Goal: Task Accomplishment & Management: Manage account settings

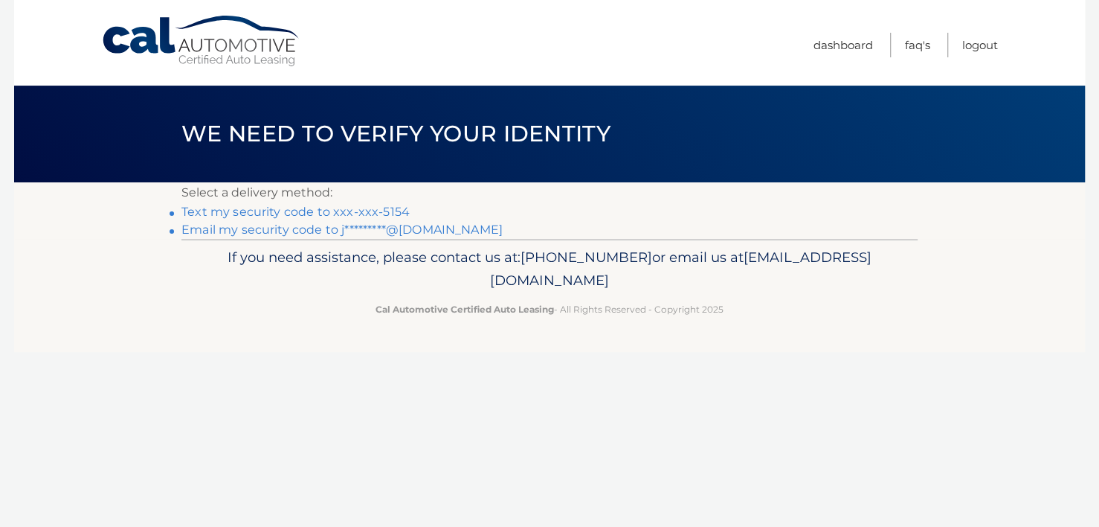
click at [289, 212] on link "Text my security code to xxx-xxx-5154" at bounding box center [296, 212] width 228 height 14
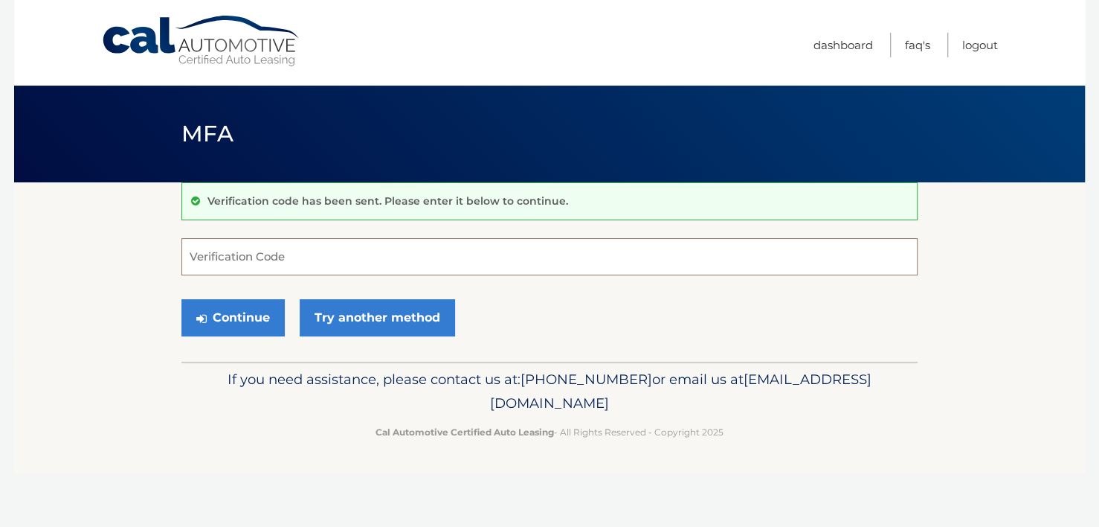
click at [216, 260] on input "Verification Code" at bounding box center [550, 256] width 736 height 37
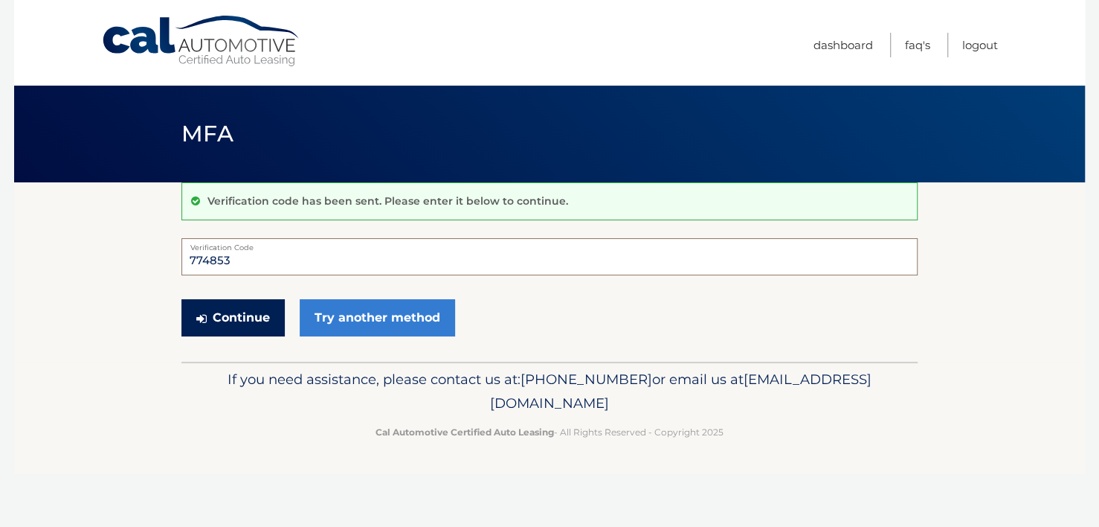
type input "774853"
click at [237, 319] on button "Continue" at bounding box center [233, 317] width 103 height 37
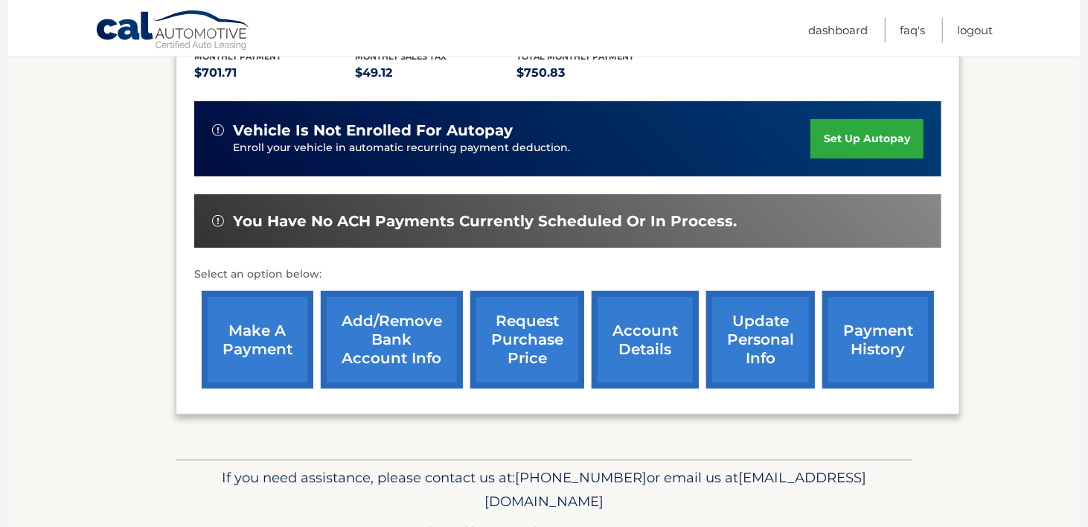
scroll to position [373, 0]
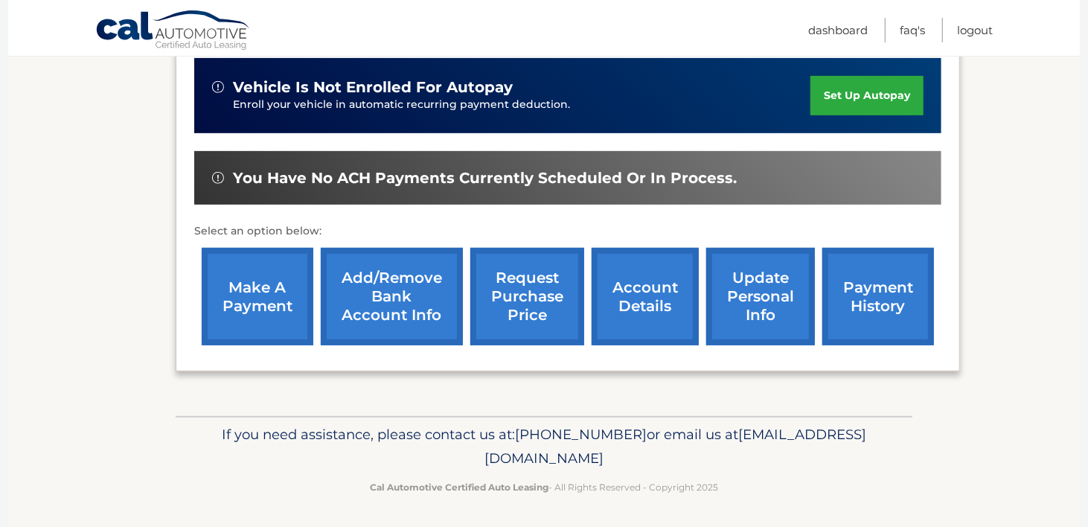
click at [518, 291] on link "request purchase price" at bounding box center [527, 296] width 114 height 97
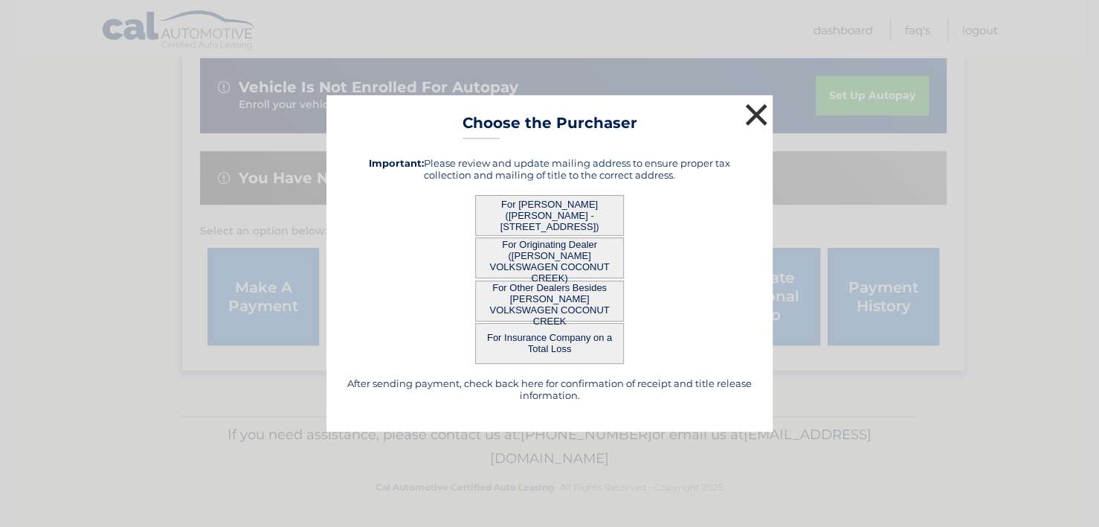
click at [754, 111] on button "×" at bounding box center [757, 115] width 30 height 30
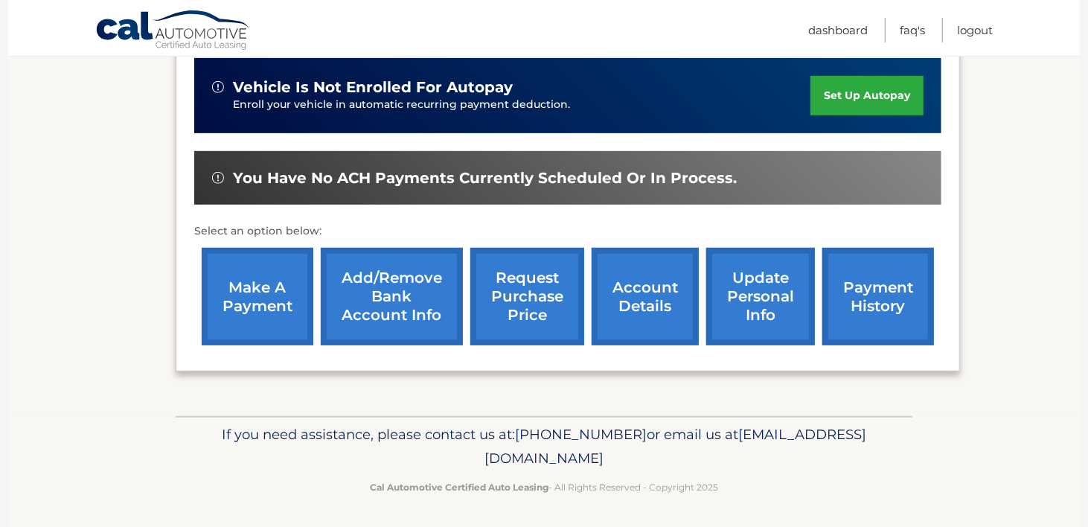
click at [635, 301] on link "account details" at bounding box center [644, 296] width 107 height 97
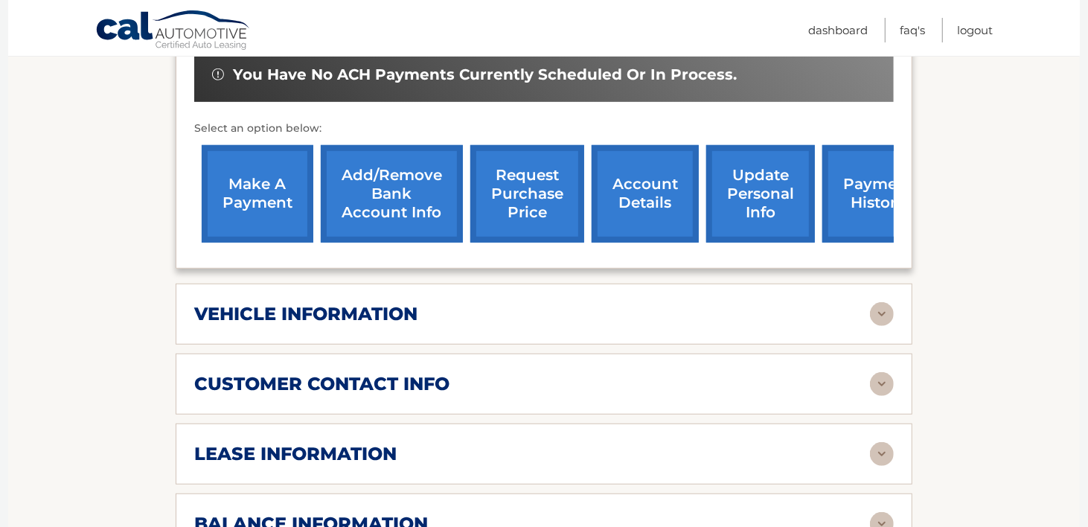
scroll to position [744, 0]
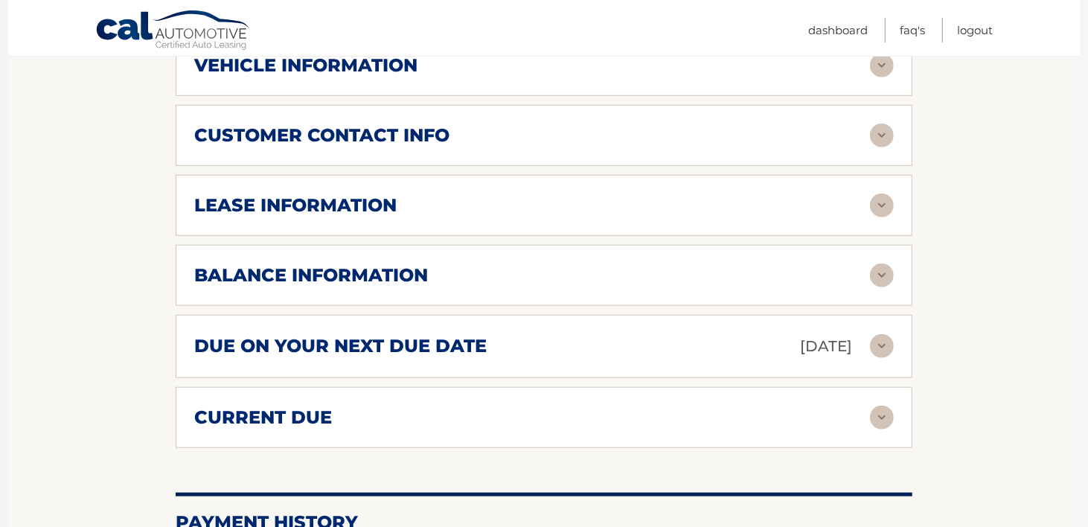
click at [883, 269] on img at bounding box center [882, 275] width 24 height 24
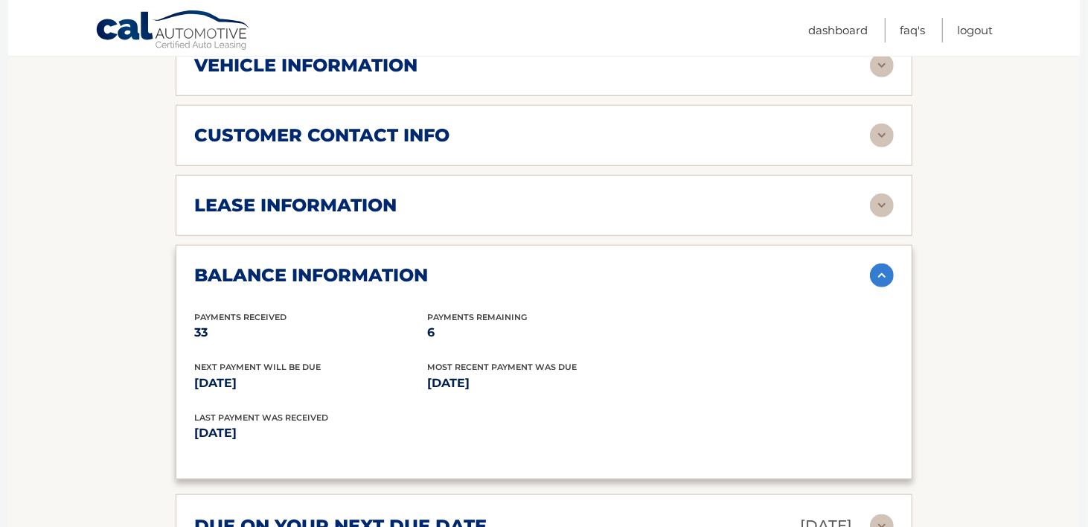
click at [884, 198] on img at bounding box center [882, 205] width 24 height 24
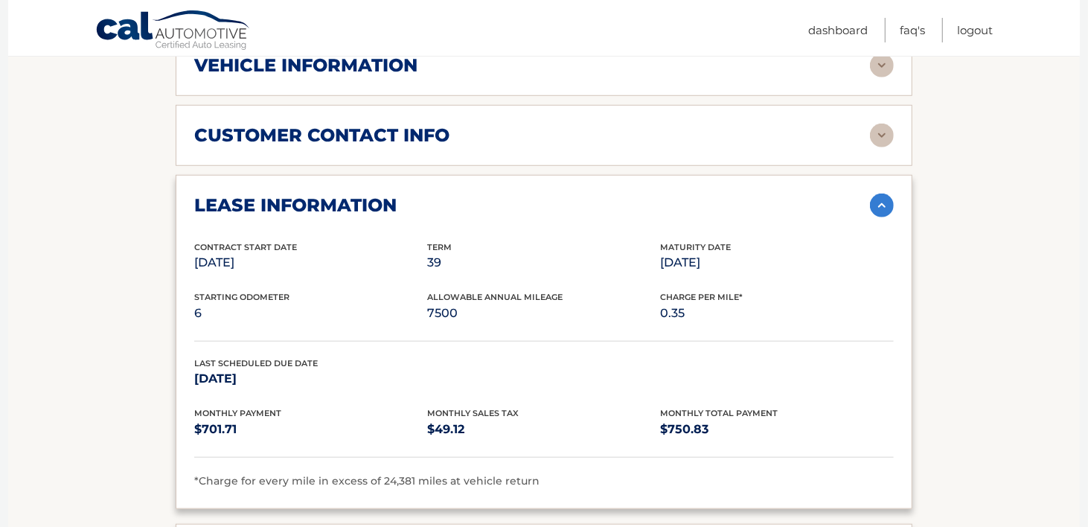
scroll to position [495, 0]
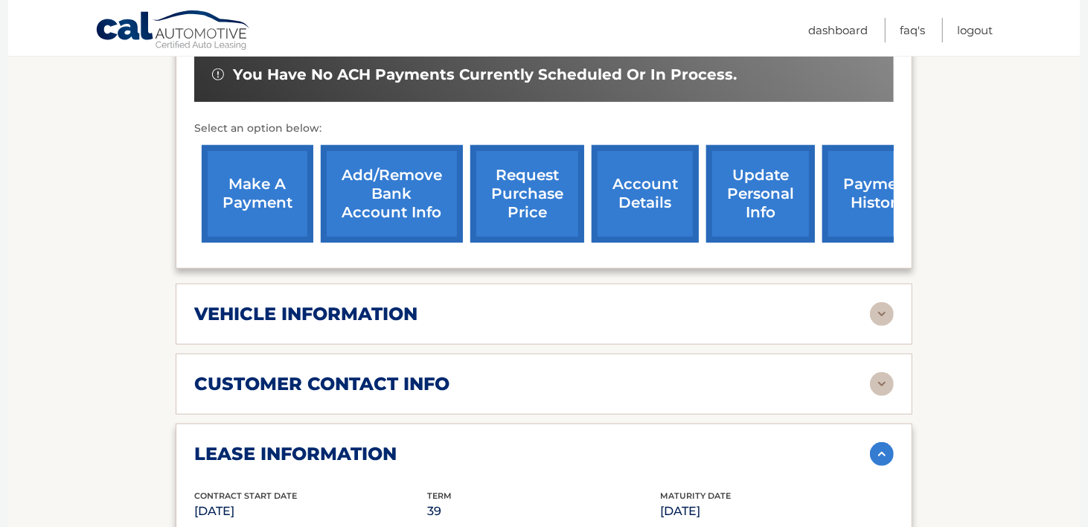
click at [870, 189] on link "payment history" at bounding box center [878, 193] width 112 height 97
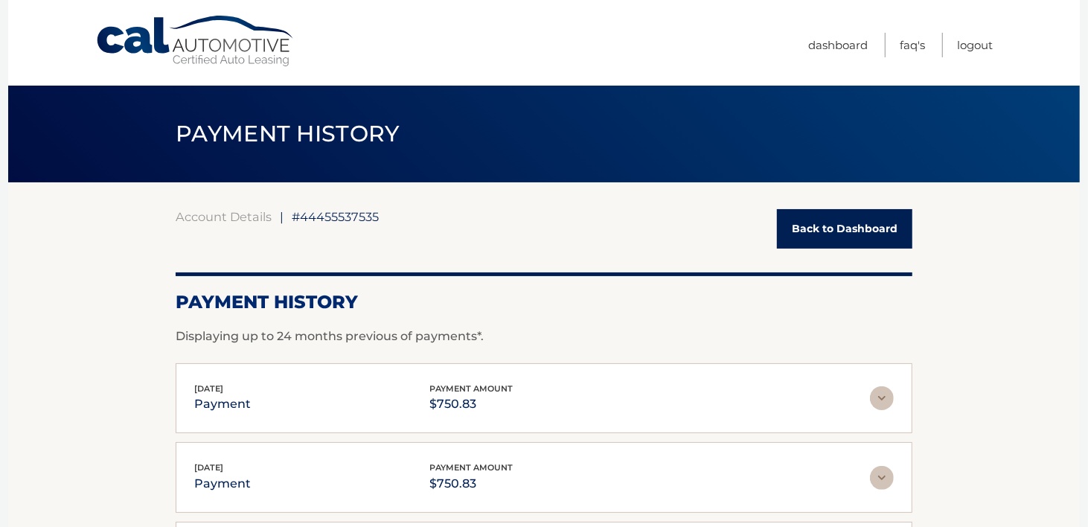
click at [823, 217] on link "Back to Dashboard" at bounding box center [844, 228] width 135 height 39
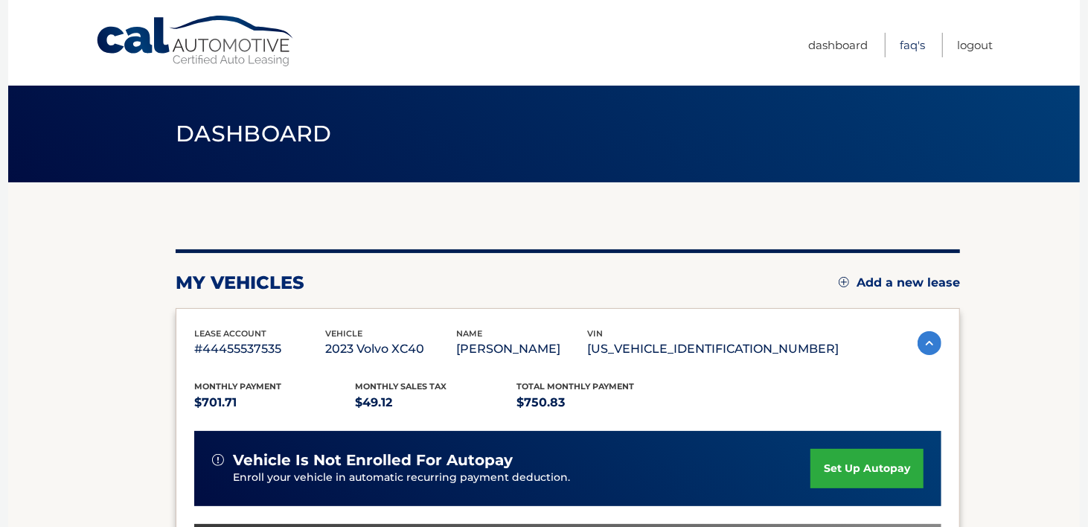
click at [904, 39] on link "FAQ's" at bounding box center [911, 45] width 25 height 25
click at [811, 43] on link "Dashboard" at bounding box center [838, 45] width 60 height 25
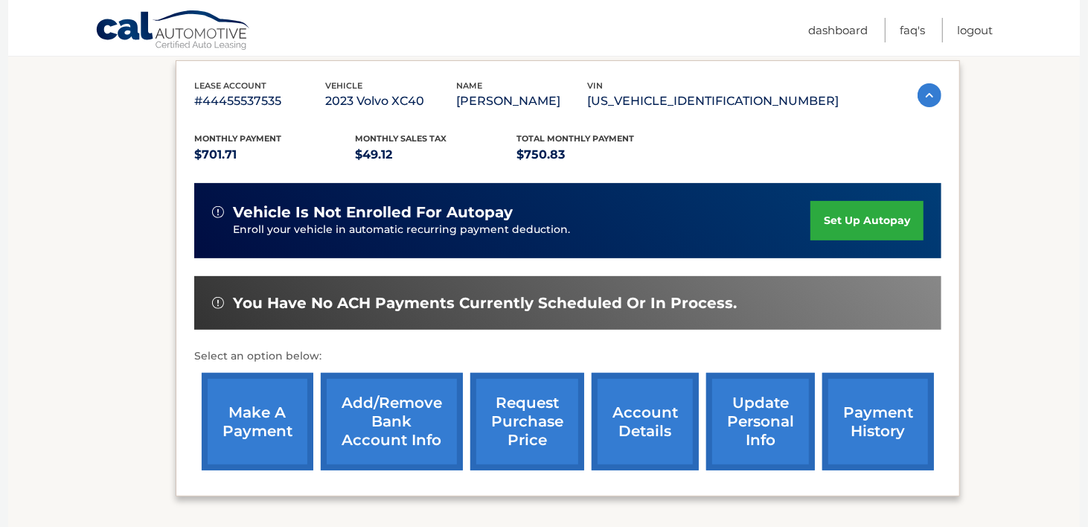
scroll to position [373, 0]
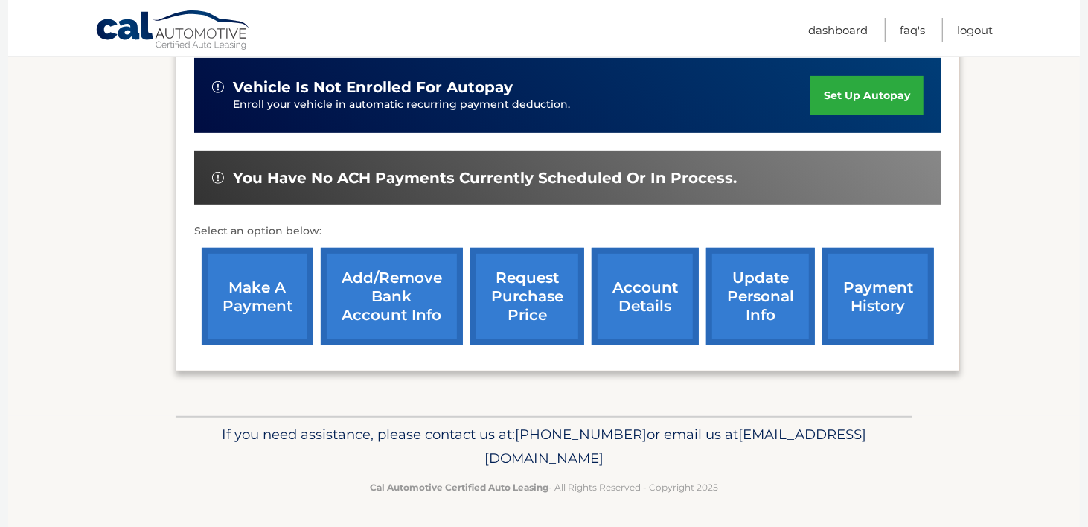
click at [644, 282] on link "account details" at bounding box center [644, 296] width 107 height 97
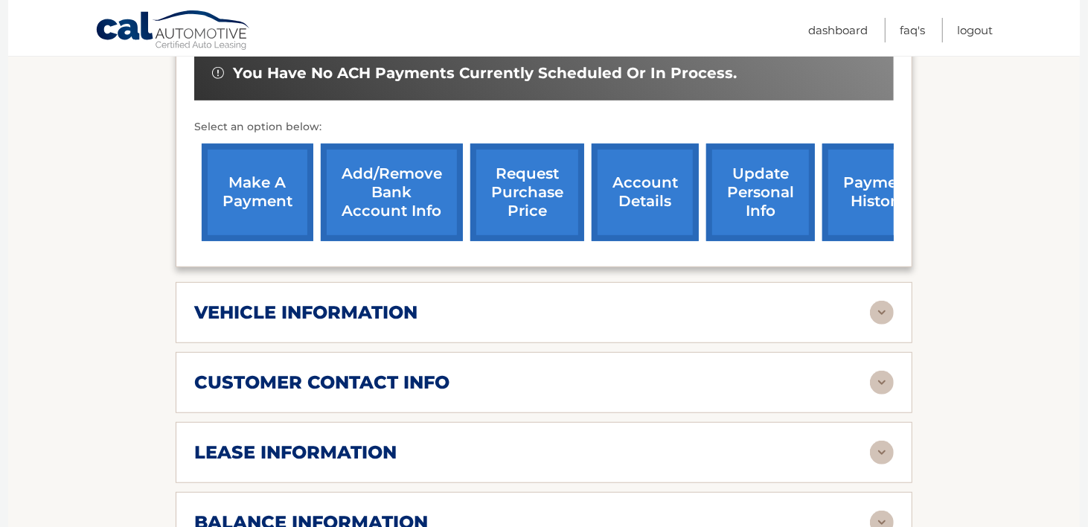
scroll to position [495, 0]
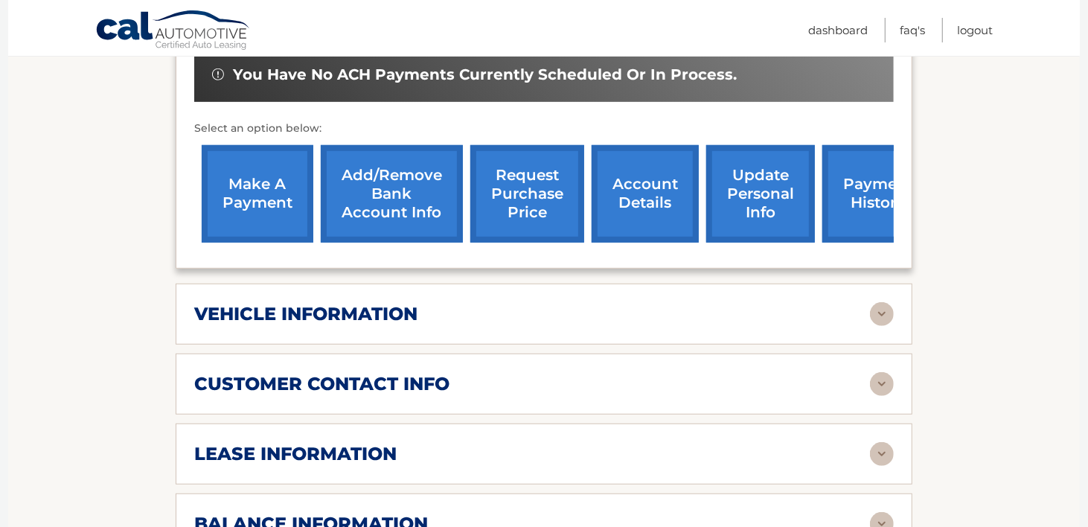
click at [879, 310] on img at bounding box center [882, 314] width 24 height 24
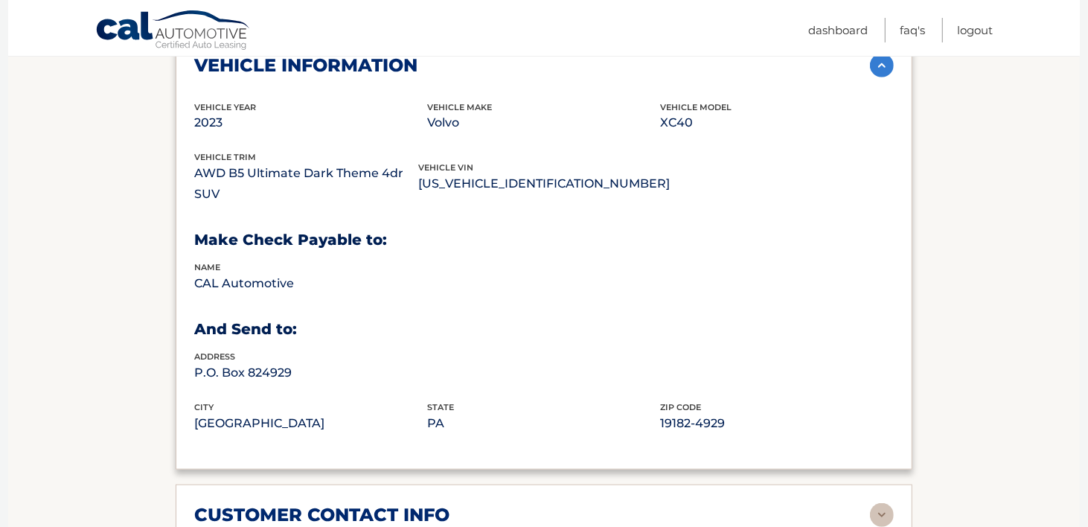
scroll to position [992, 0]
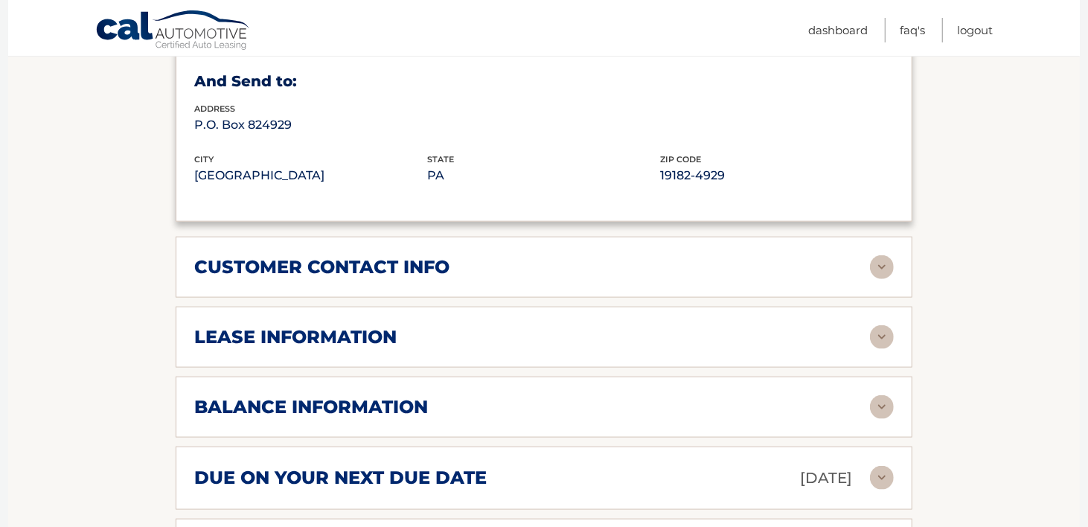
click at [883, 327] on img at bounding box center [882, 337] width 24 height 24
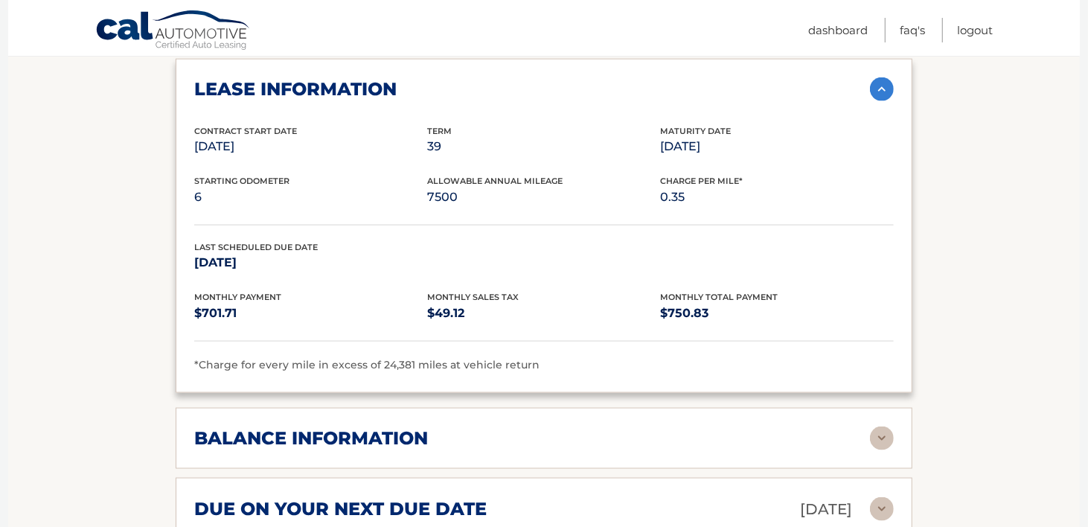
scroll to position [1488, 0]
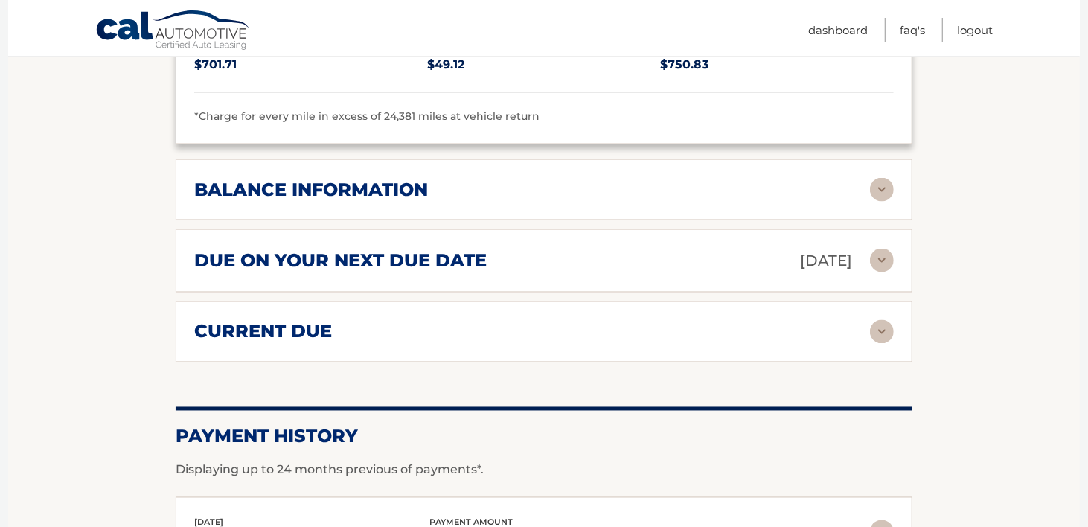
click at [881, 178] on img at bounding box center [882, 190] width 24 height 24
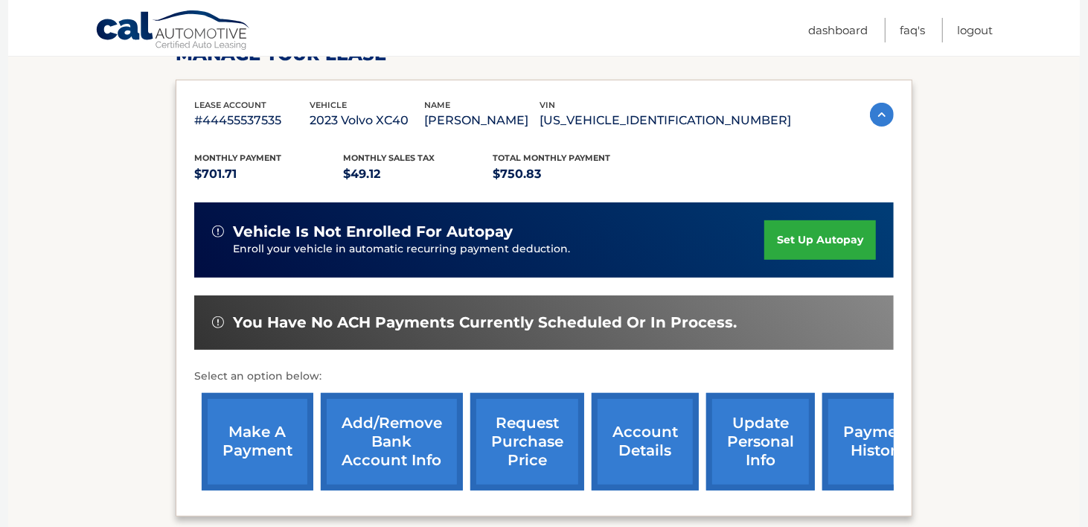
scroll to position [0, 0]
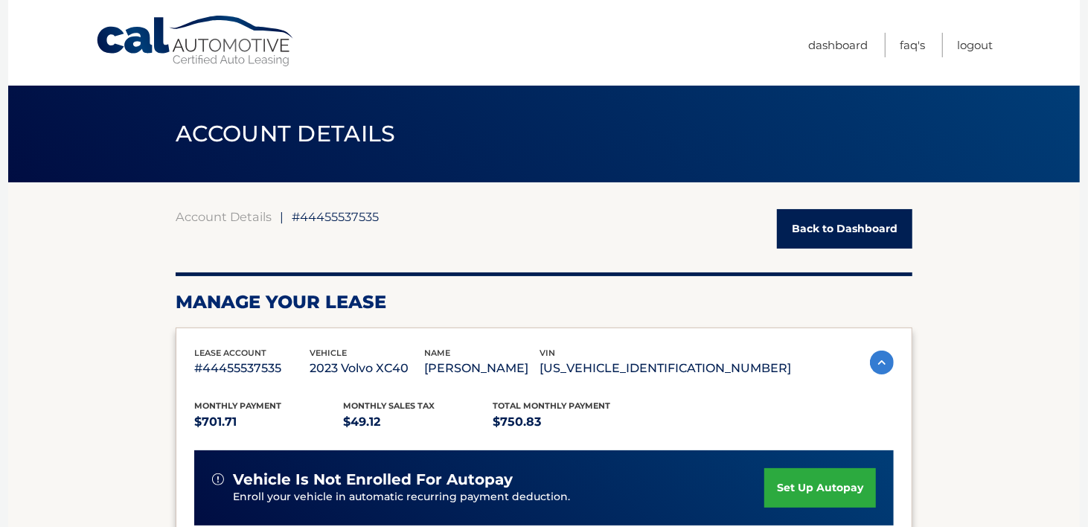
click at [835, 223] on link "Back to Dashboard" at bounding box center [844, 228] width 135 height 39
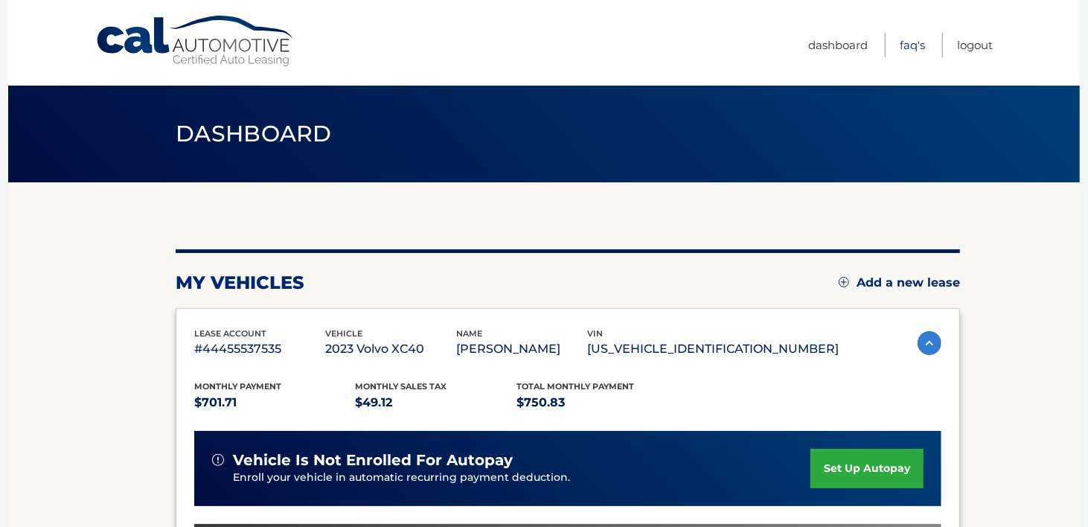
click at [906, 42] on link "FAQ's" at bounding box center [911, 45] width 25 height 25
click at [971, 45] on link "Logout" at bounding box center [975, 45] width 36 height 25
